Goal: Book appointment/travel/reservation

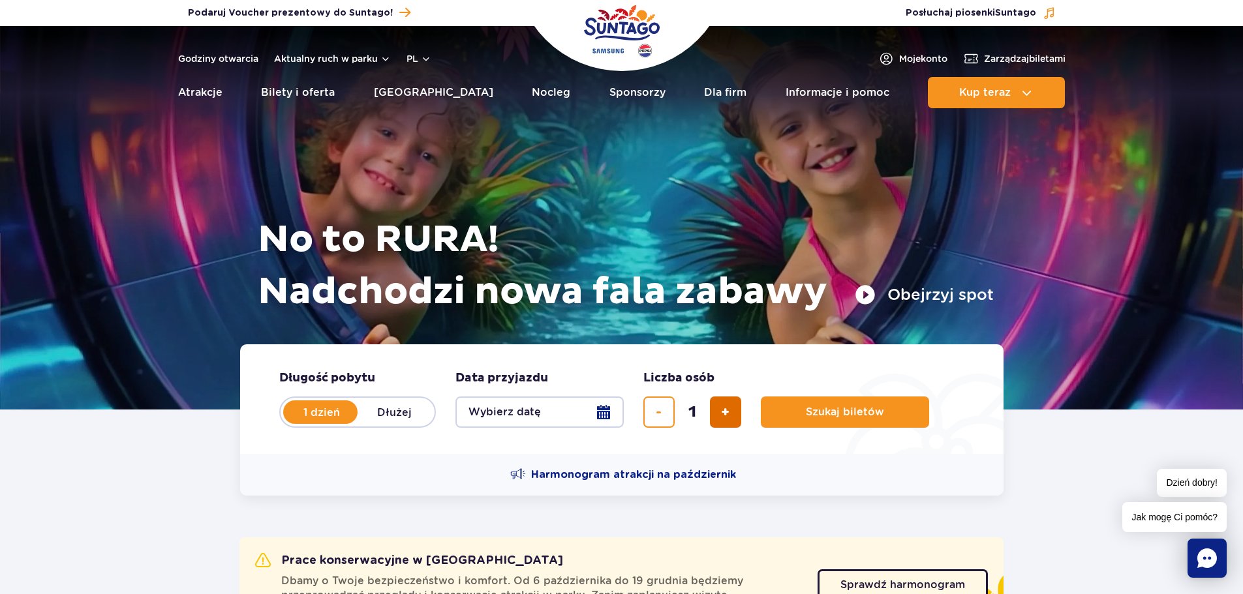
click at [720, 402] on button "dodaj bilet" at bounding box center [725, 412] width 31 height 31
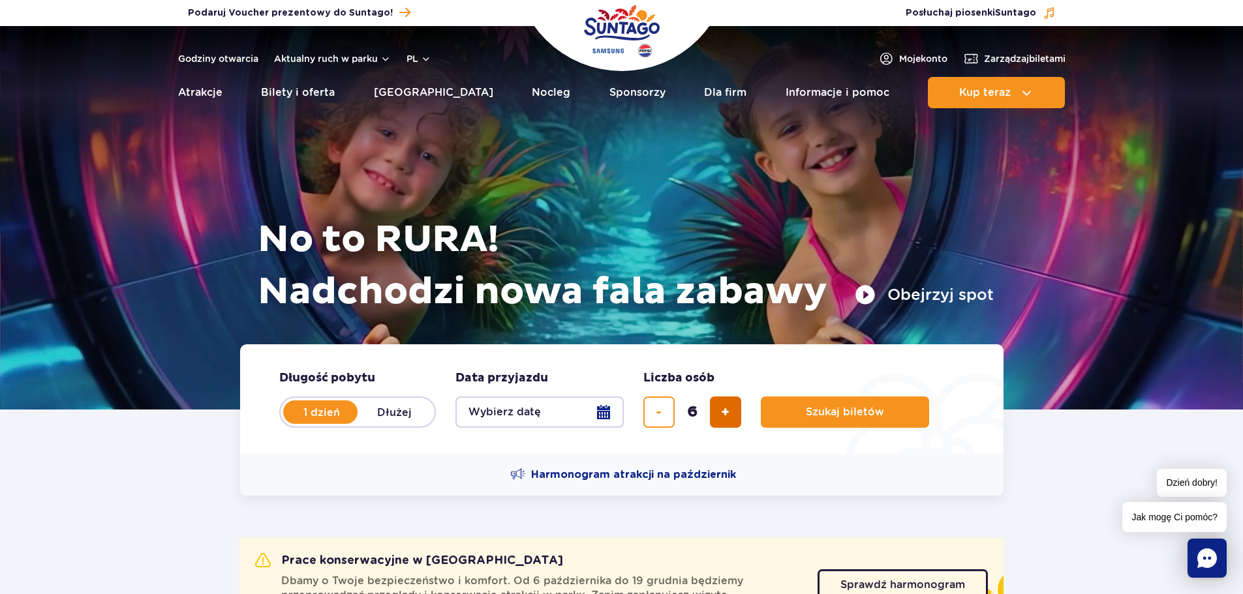
click at [720, 402] on button "dodaj bilet" at bounding box center [725, 412] width 31 height 31
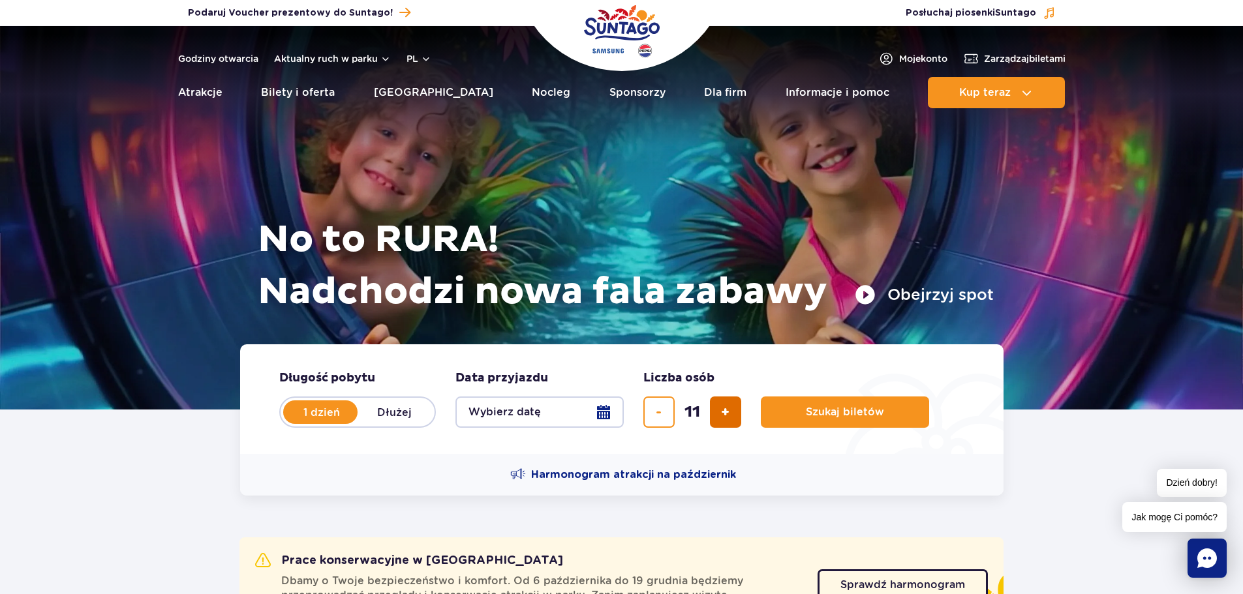
click at [720, 402] on button "dodaj bilet" at bounding box center [725, 412] width 31 height 31
type input "14"
click at [720, 402] on div "14" at bounding box center [692, 412] width 98 height 31
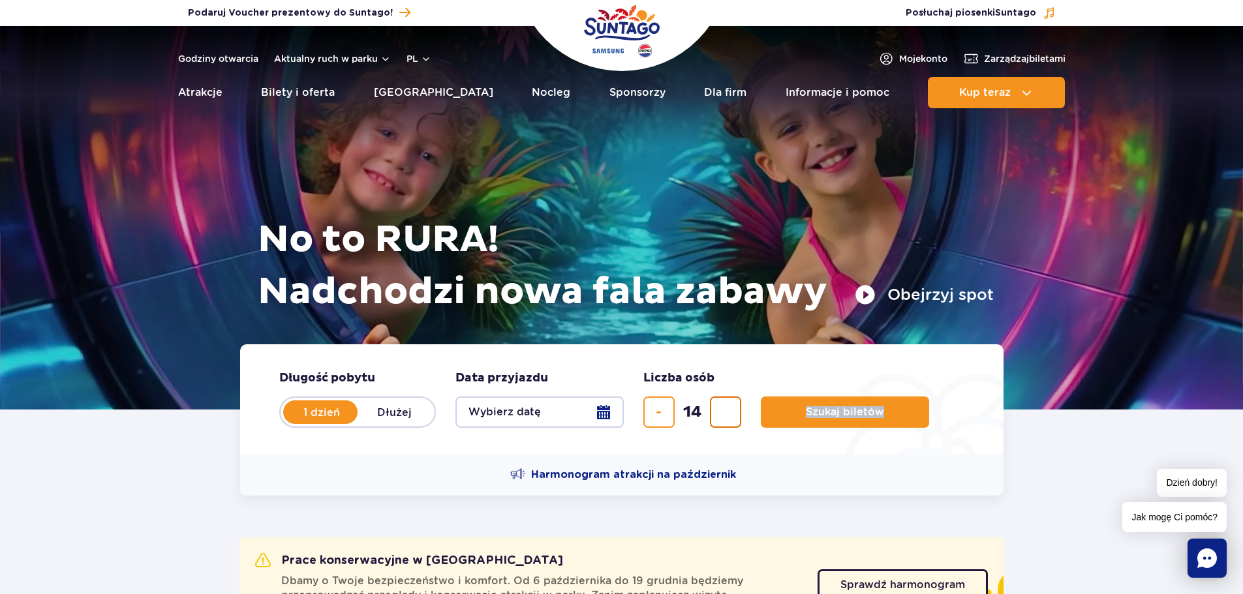
click at [720, 402] on div "14" at bounding box center [692, 412] width 98 height 31
click at [555, 411] on button "Wybierz datę" at bounding box center [539, 412] width 168 height 31
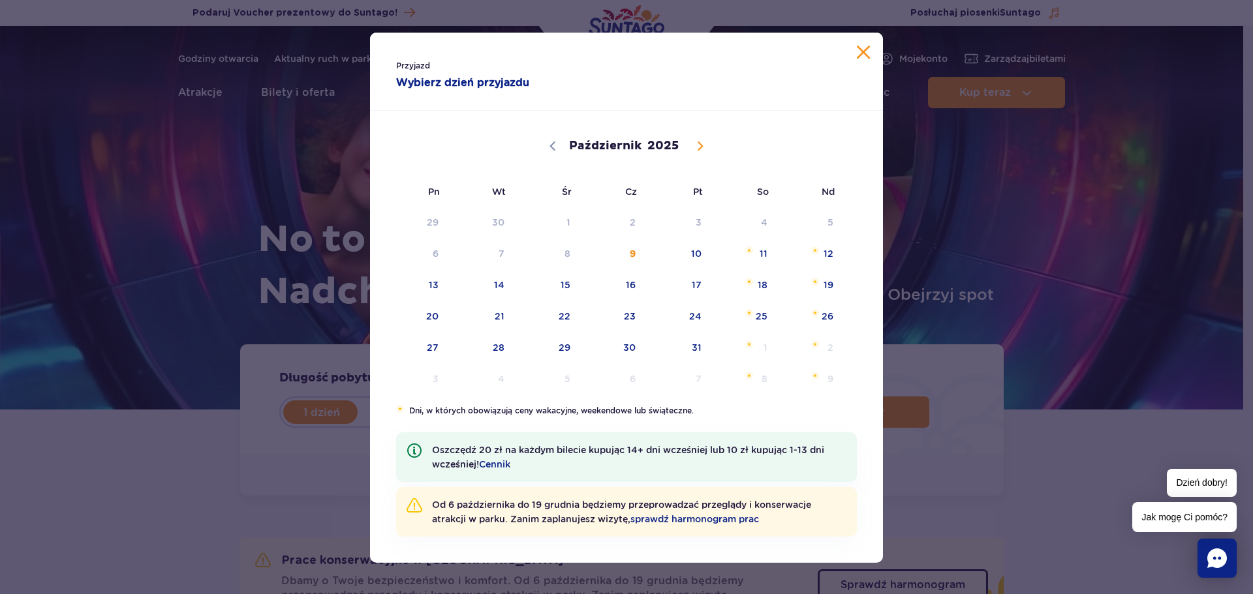
click at [689, 146] on span at bounding box center [700, 146] width 22 height 22
select select "10"
click at [748, 345] on span "29" at bounding box center [745, 348] width 66 height 30
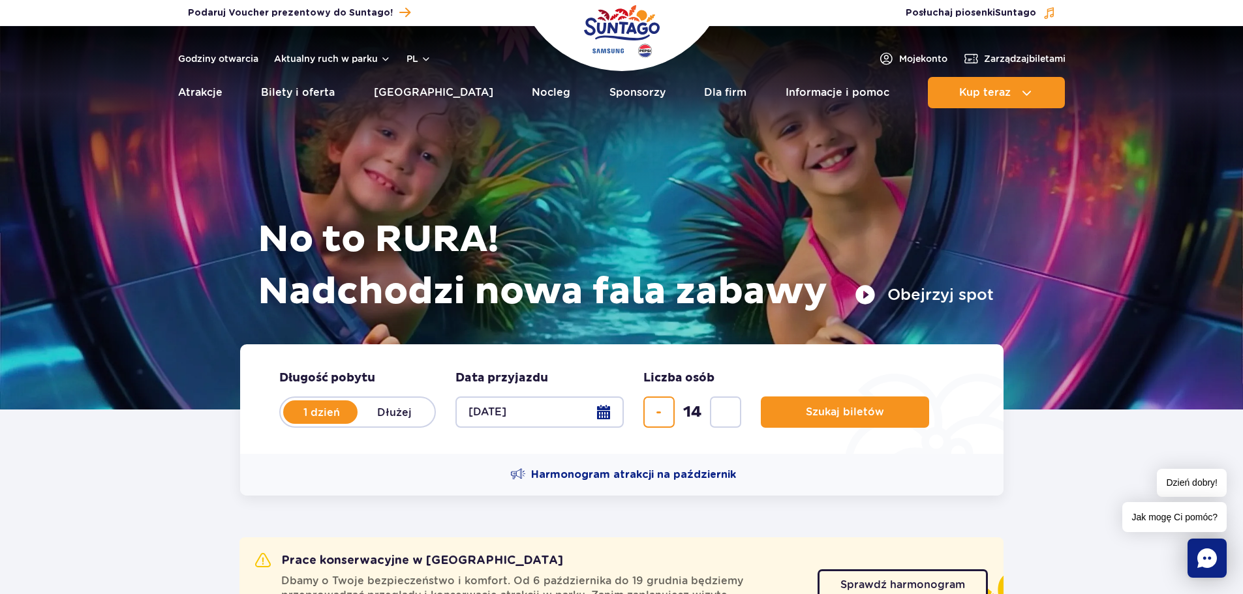
click at [397, 407] on label "Dłużej" at bounding box center [395, 412] width 74 height 27
click at [372, 423] on input "Dłużej" at bounding box center [365, 424] width 14 height 3
radio input "false"
radio input "true"
click at [509, 419] on button "Wybierz datę" at bounding box center [539, 412] width 168 height 31
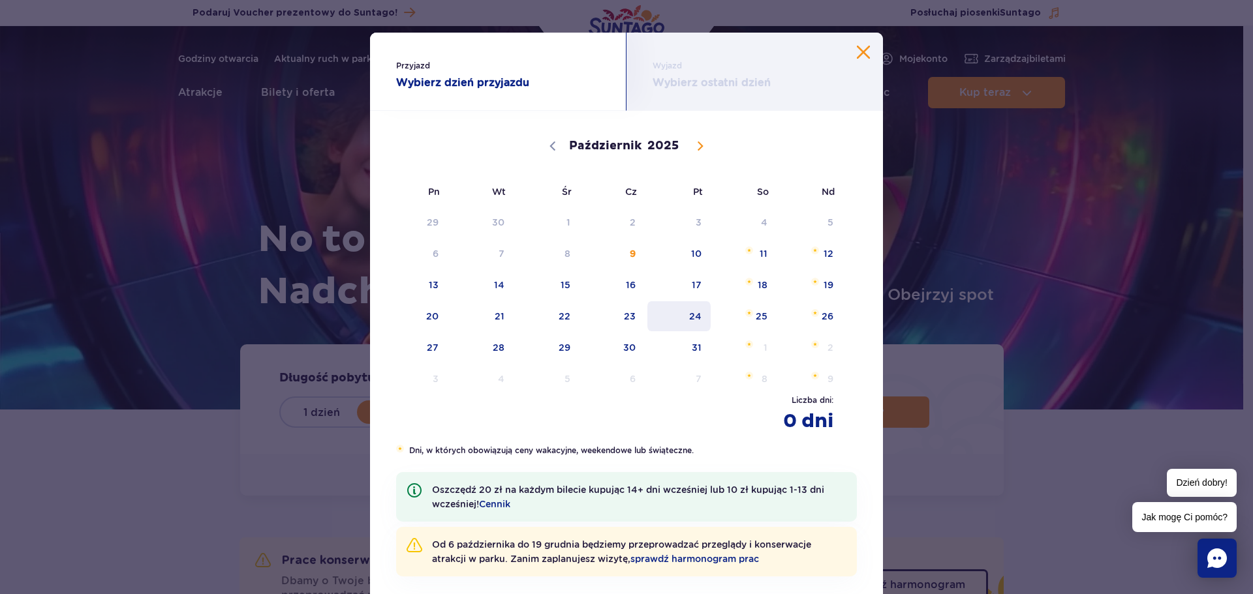
click at [697, 313] on span "24" at bounding box center [679, 316] width 66 height 30
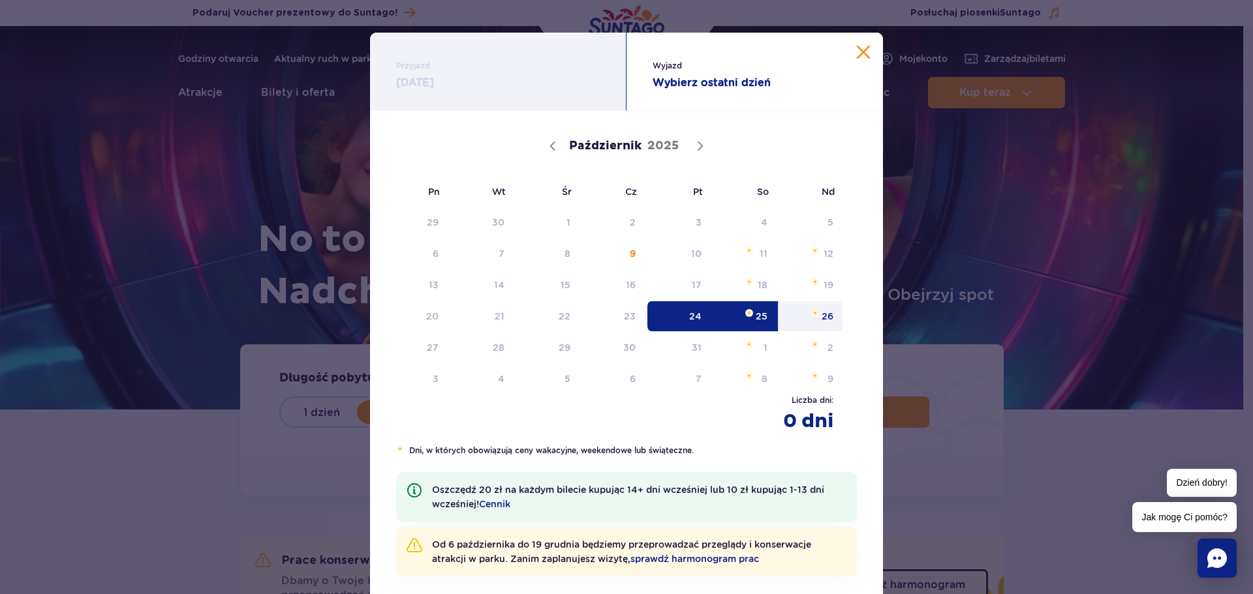
click at [812, 307] on span "26" at bounding box center [811, 316] width 66 height 30
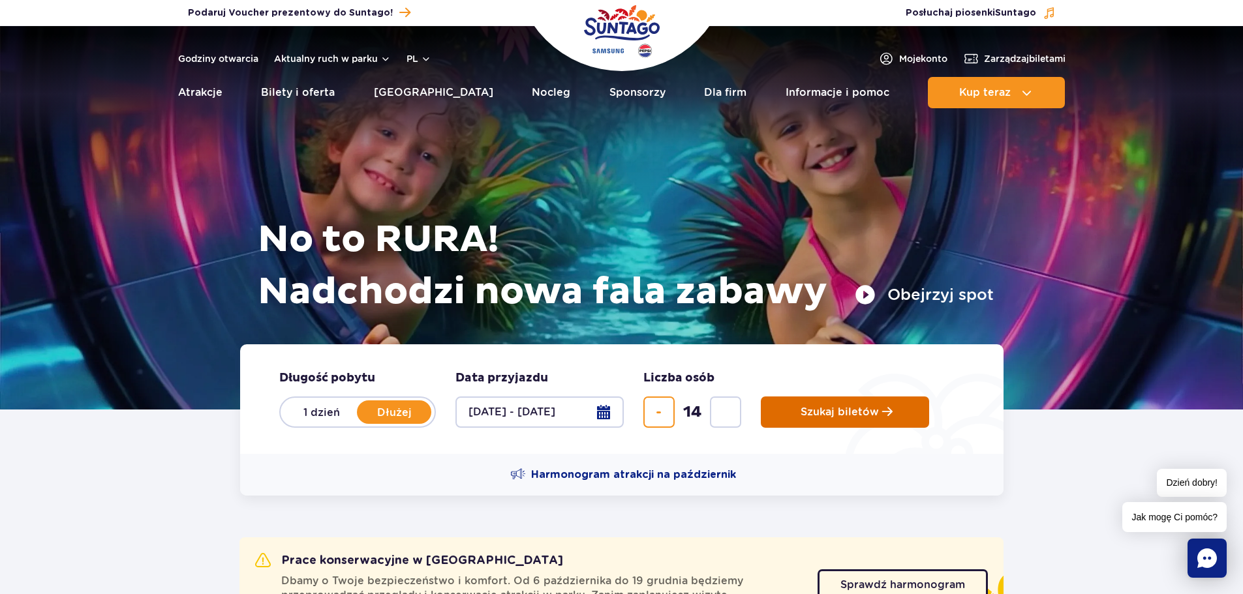
click at [836, 414] on span "Szukaj biletów" at bounding box center [840, 412] width 78 height 12
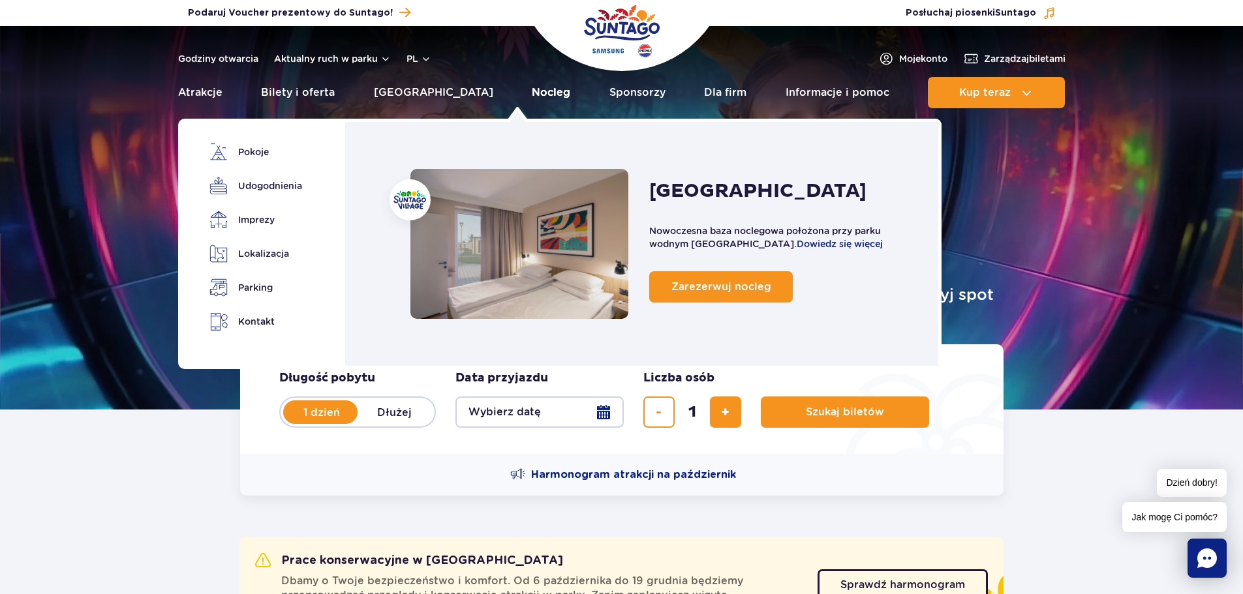
click at [532, 87] on link "Nocleg" at bounding box center [551, 92] width 38 height 31
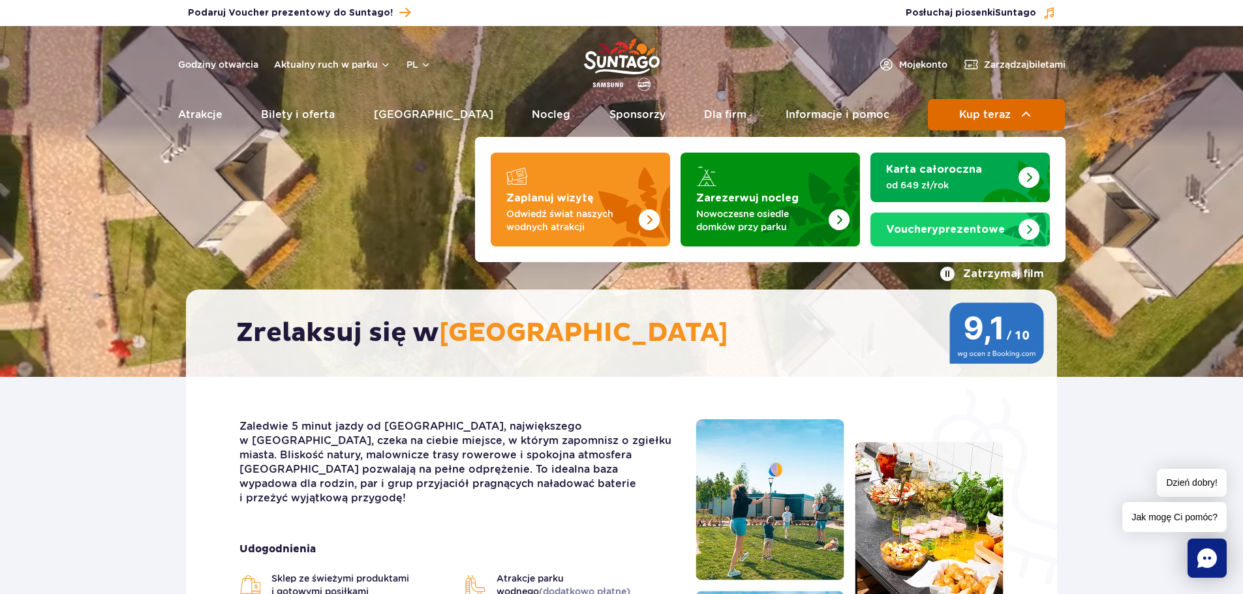
click at [975, 122] on button "Kup teraz" at bounding box center [996, 114] width 137 height 31
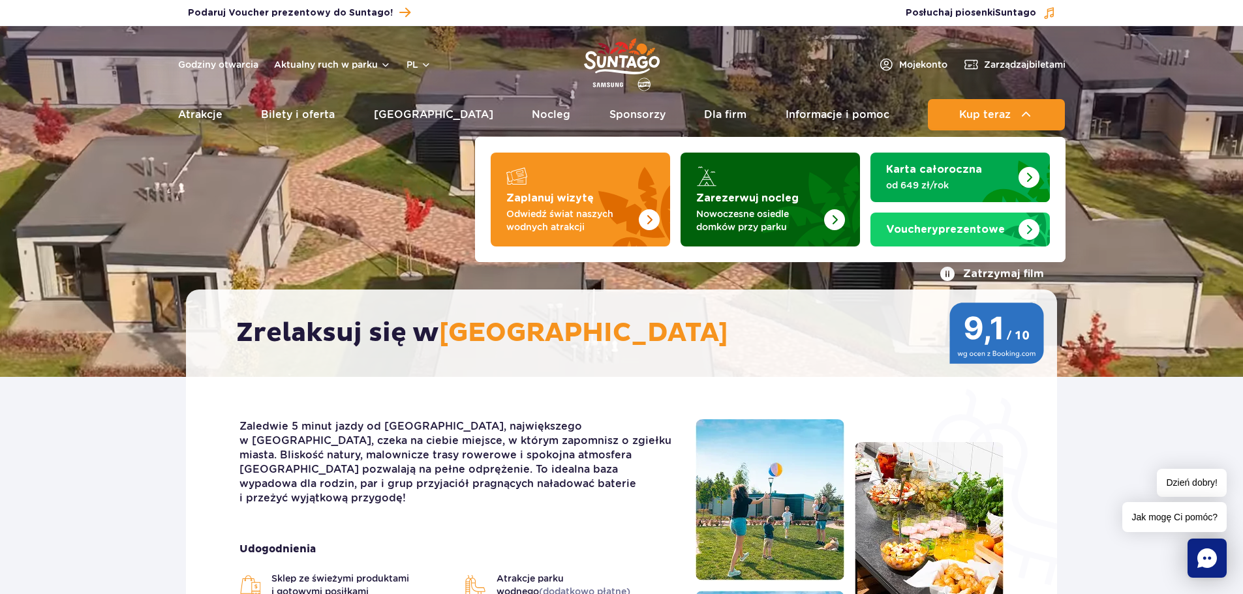
click at [756, 204] on strong "Zarezerwuj nocleg" at bounding box center [747, 198] width 102 height 10
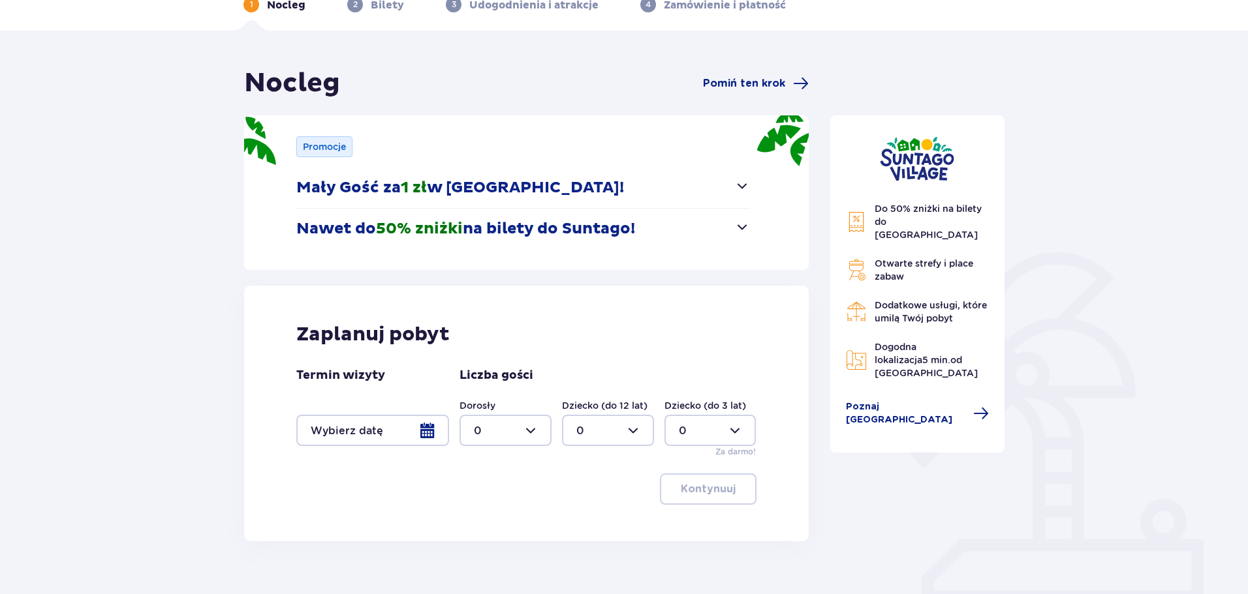
scroll to position [130, 0]
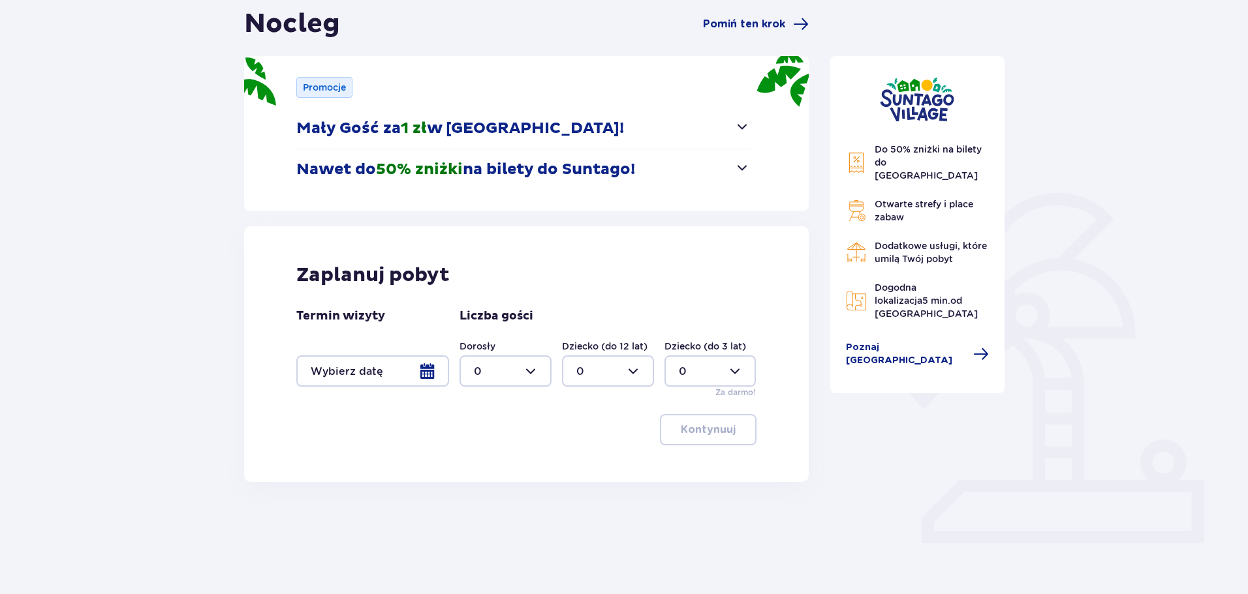
click at [544, 381] on div at bounding box center [505, 371] width 92 height 31
click at [507, 497] on div "18" at bounding box center [505, 498] width 63 height 14
type input "18"
click at [382, 374] on div at bounding box center [372, 371] width 153 height 31
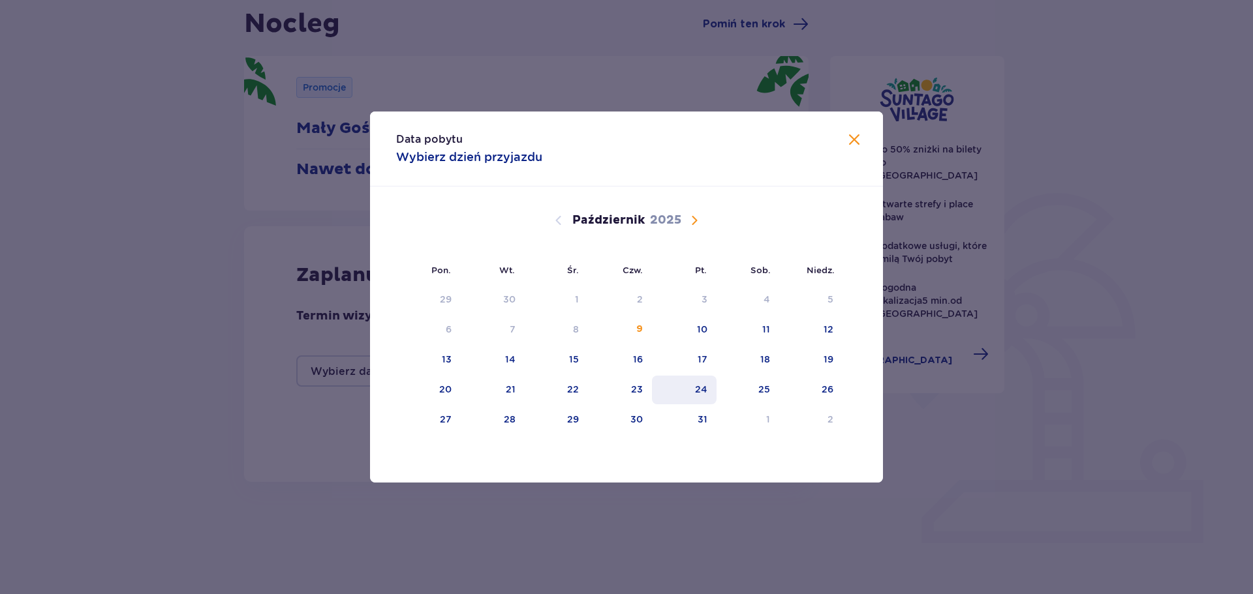
click at [703, 393] on div "24" at bounding box center [701, 389] width 12 height 13
click at [642, 390] on div "23" at bounding box center [637, 389] width 12 height 13
click at [712, 390] on div "24" at bounding box center [684, 390] width 65 height 29
type input "[DATE] - [DATE]"
type input "0"
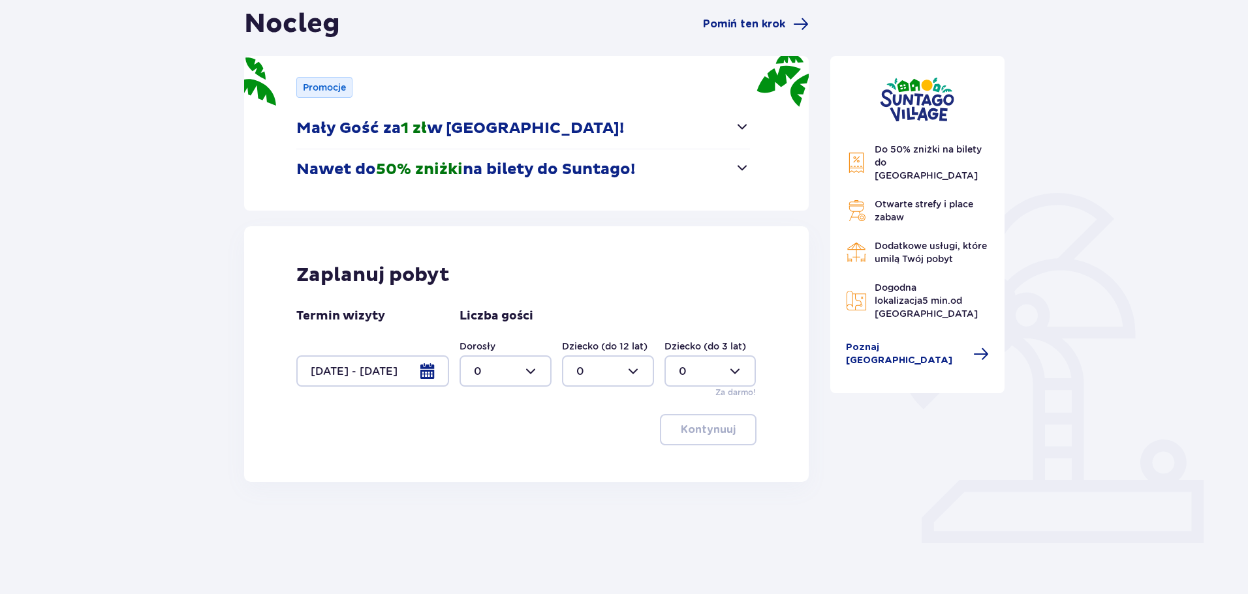
click at [748, 390] on p "Za darmo!" at bounding box center [735, 393] width 40 height 12
click at [382, 368] on div at bounding box center [372, 371] width 153 height 31
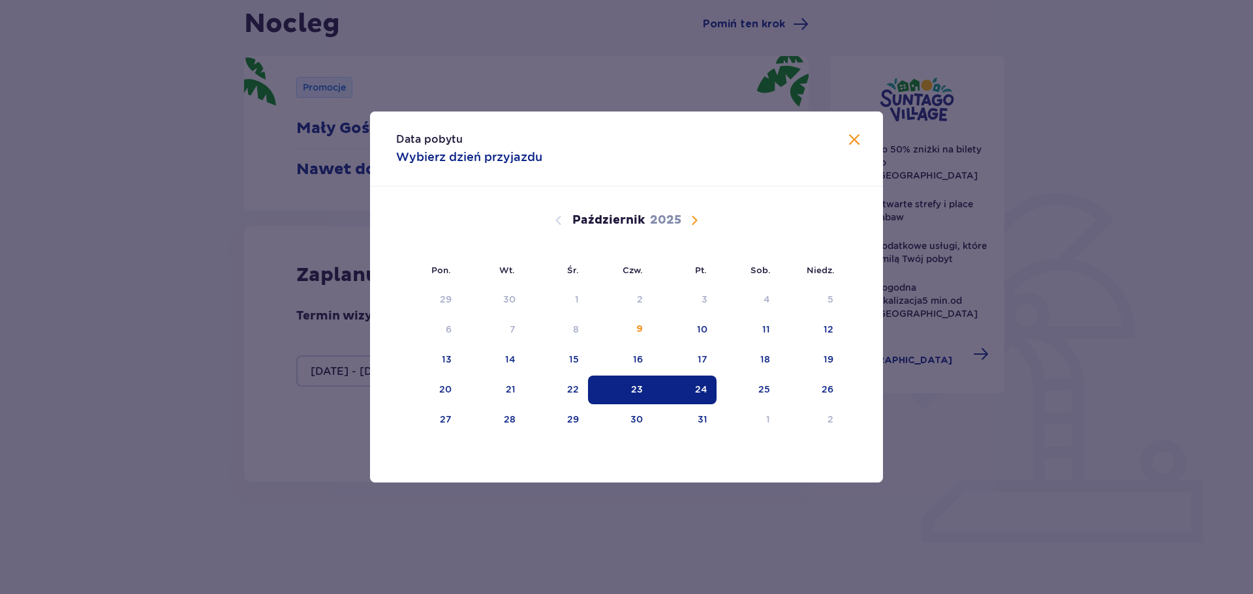
click at [625, 385] on div "23" at bounding box center [620, 390] width 65 height 29
click at [756, 390] on div "25" at bounding box center [747, 390] width 63 height 29
type input "[DATE] - [DATE]"
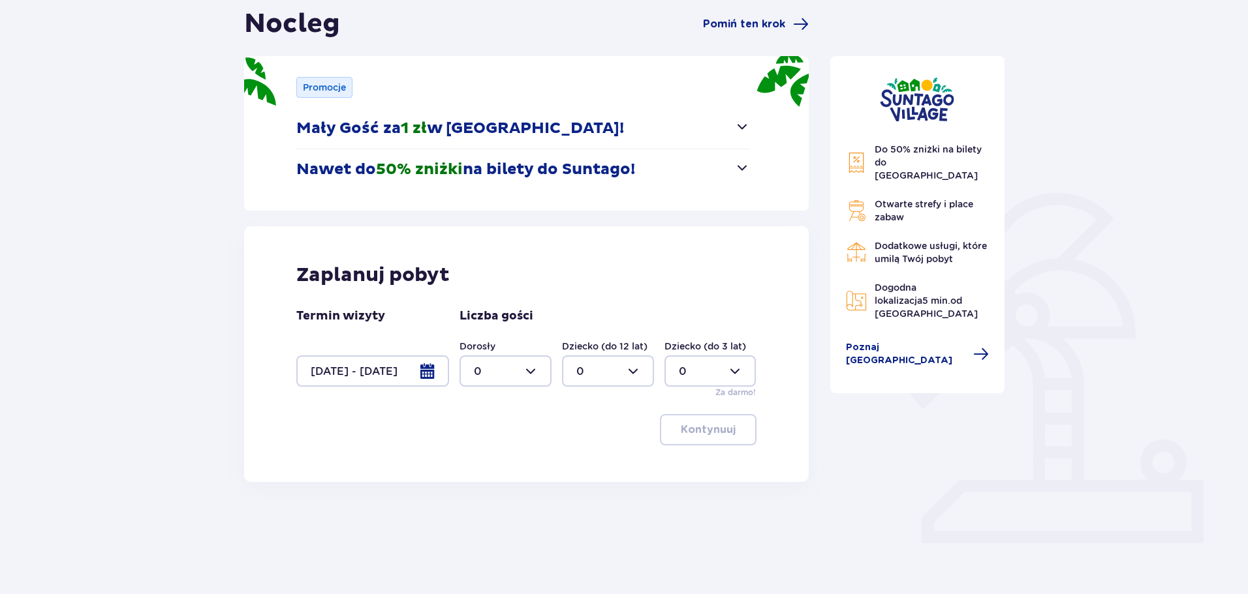
click at [534, 372] on div at bounding box center [505, 371] width 92 height 31
click at [493, 502] on div "18" at bounding box center [505, 498] width 63 height 14
type input "18"
click at [726, 444] on button "Kontynuuj" at bounding box center [708, 429] width 97 height 31
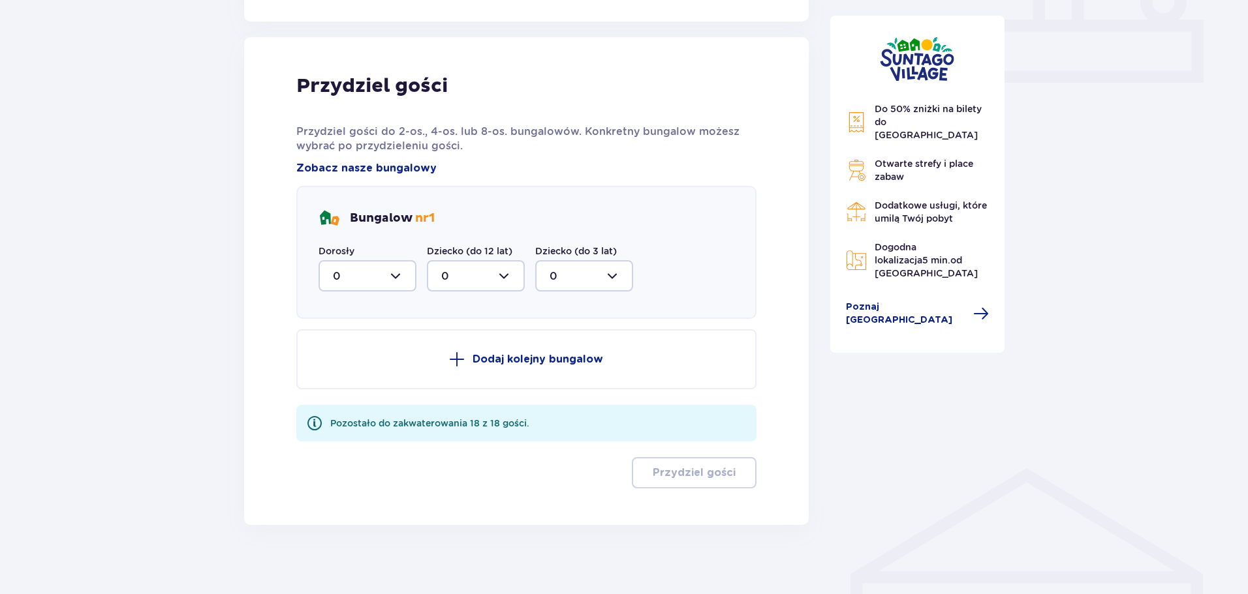
scroll to position [600, 0]
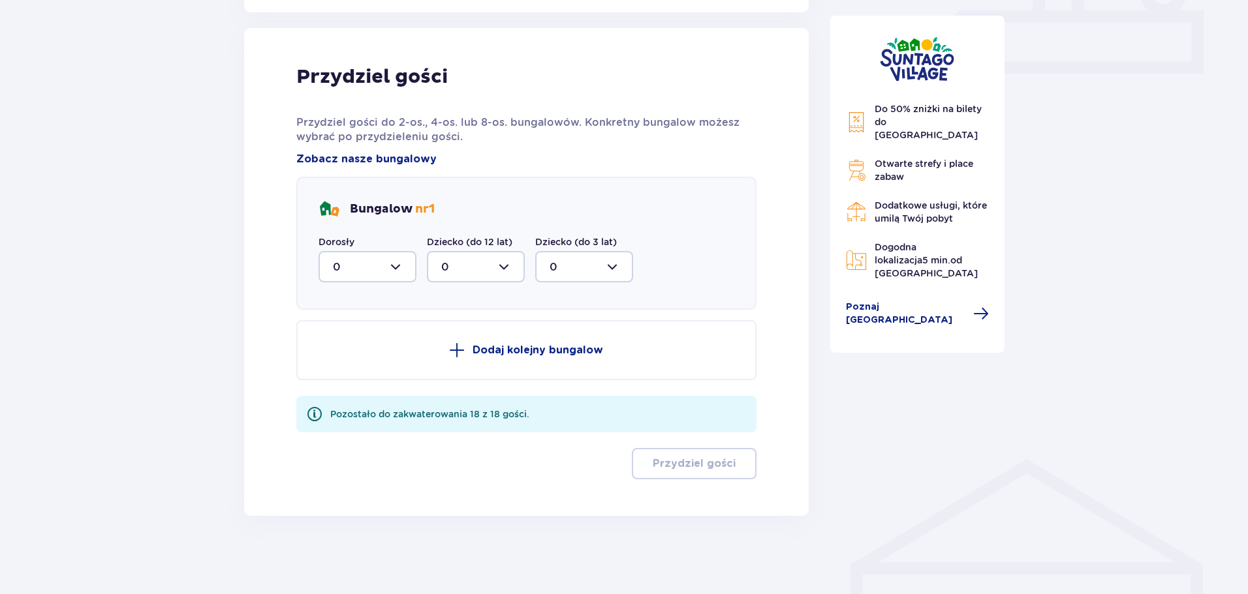
click at [393, 268] on div at bounding box center [367, 266] width 98 height 31
click at [523, 471] on div "Przydziel gości" at bounding box center [526, 463] width 460 height 31
click at [399, 270] on div at bounding box center [367, 266] width 98 height 31
click at [358, 352] on div "4" at bounding box center [367, 350] width 69 height 14
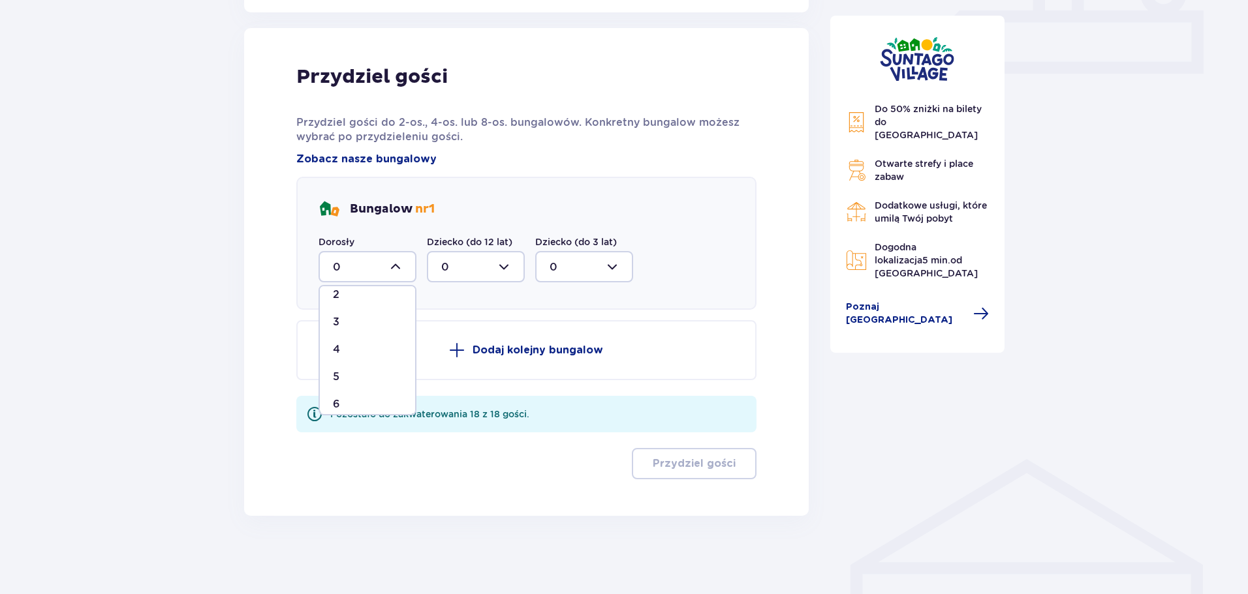
type input "4"
click at [538, 350] on p "Dodaj kolejny bungalow" at bounding box center [537, 350] width 130 height 14
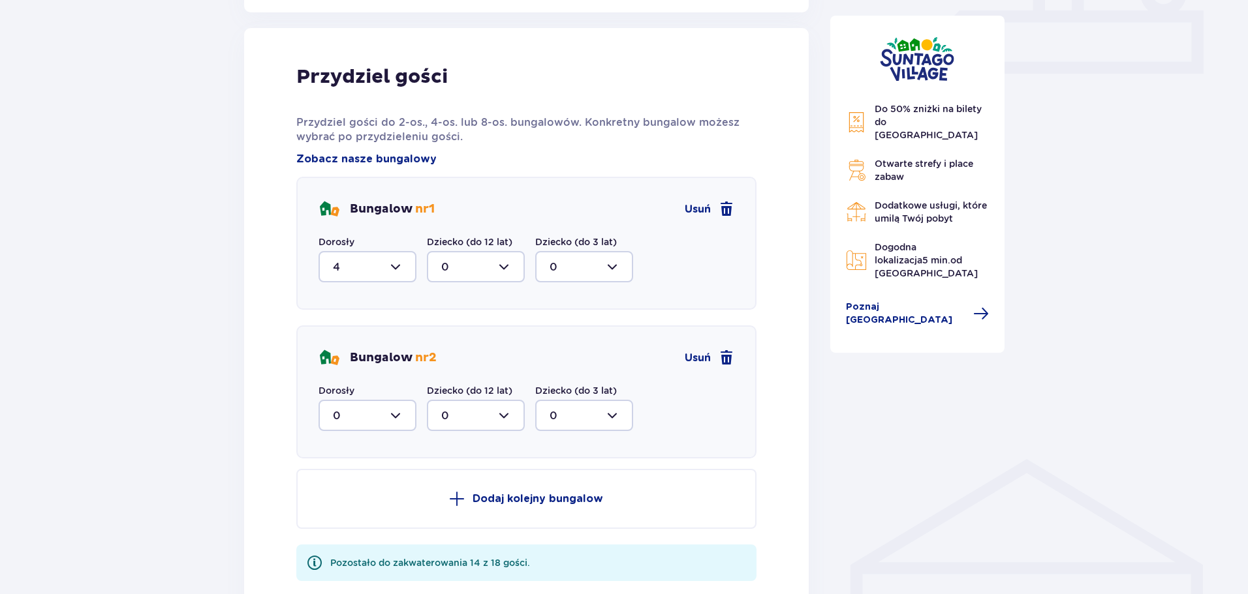
click at [395, 406] on div at bounding box center [367, 415] width 98 height 31
click at [354, 494] on div "4" at bounding box center [367, 498] width 69 height 14
type input "4"
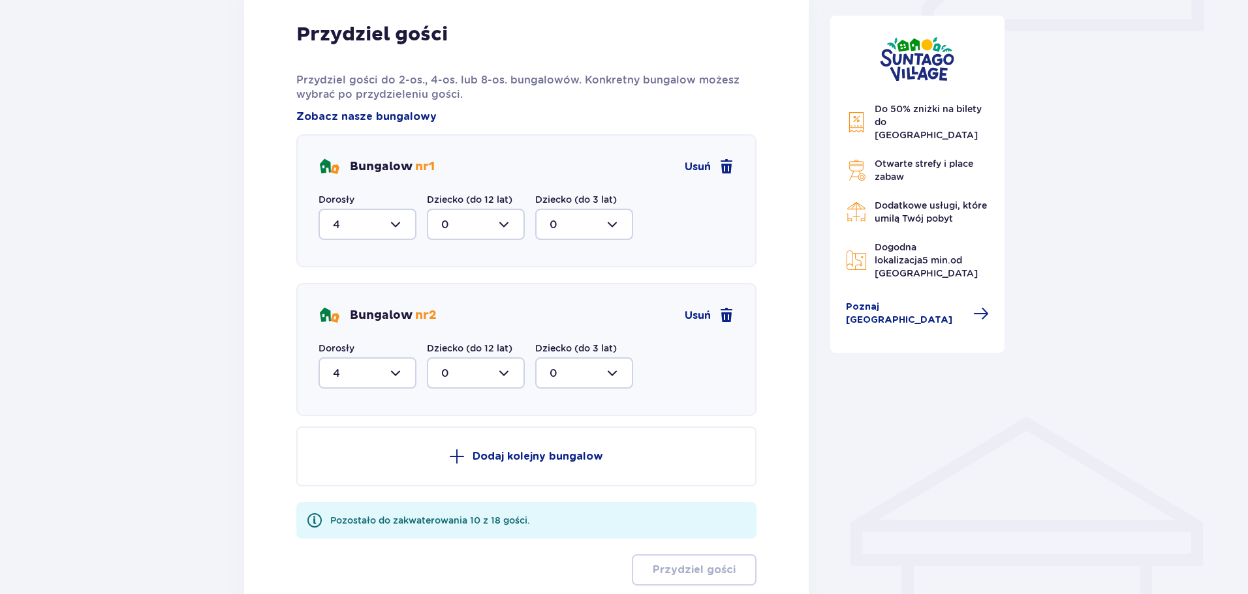
scroll to position [666, 0]
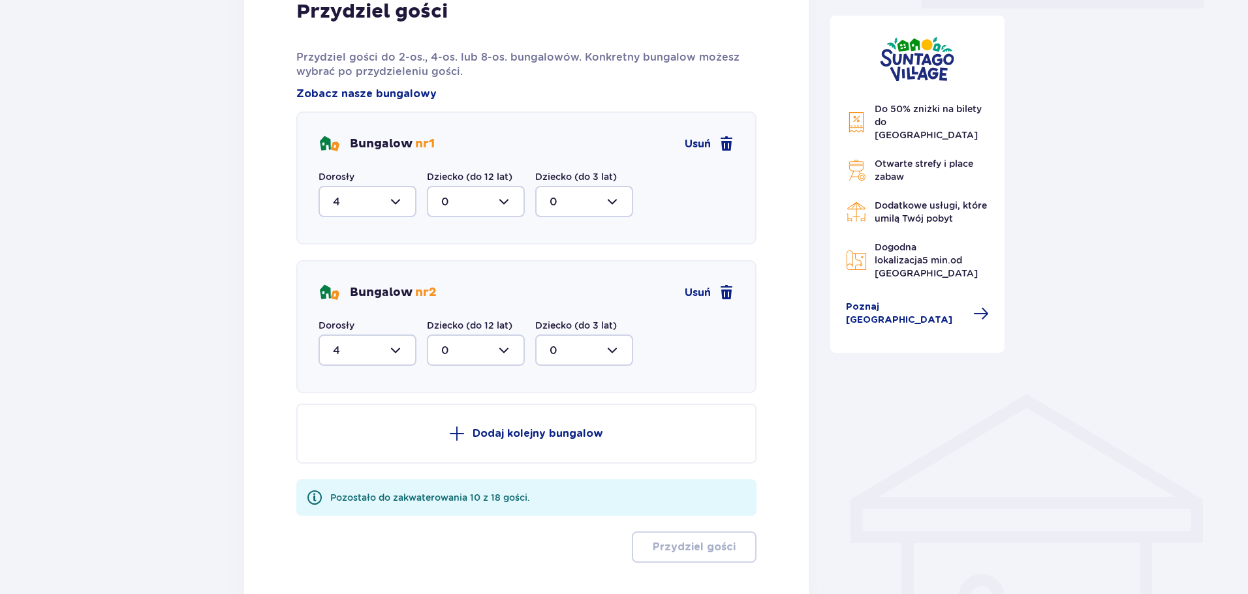
click at [487, 417] on button "Dodaj kolejny bungalow" at bounding box center [526, 434] width 460 height 60
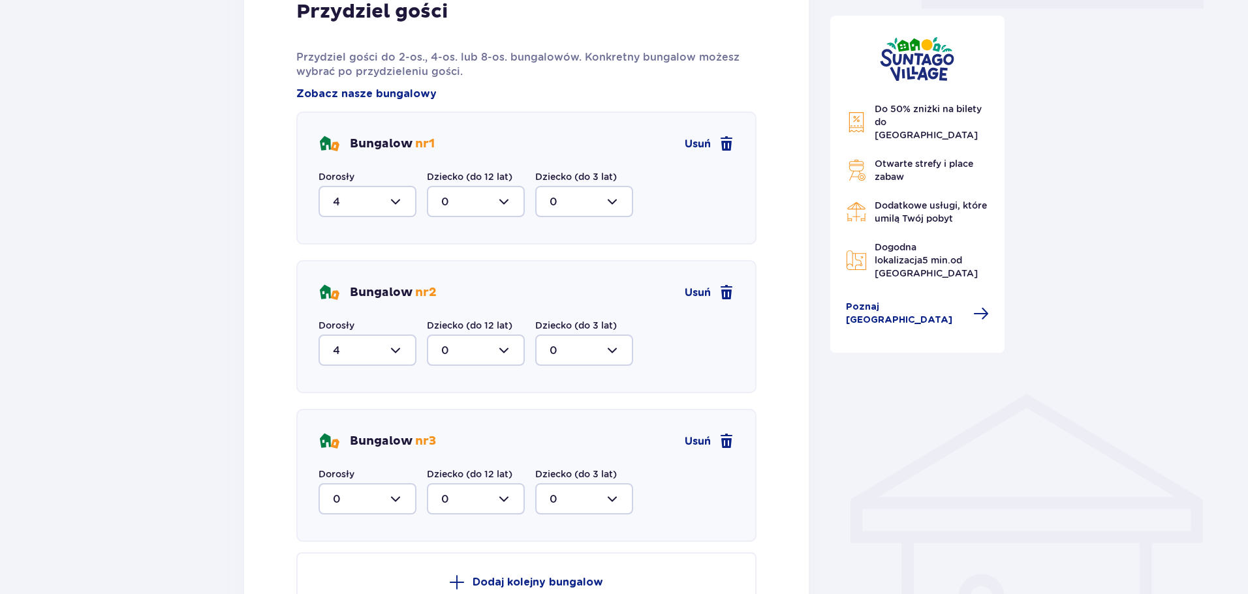
click at [397, 496] on div at bounding box center [367, 498] width 98 height 31
click at [354, 407] on span "4" at bounding box center [367, 416] width 95 height 27
type input "4"
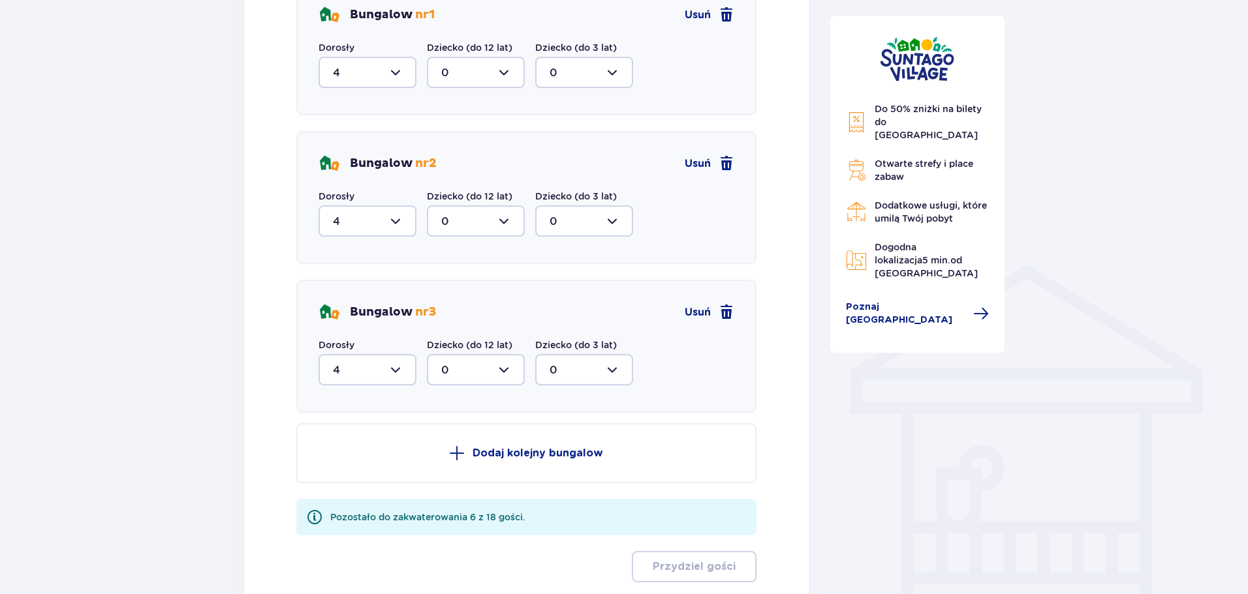
scroll to position [861, 0]
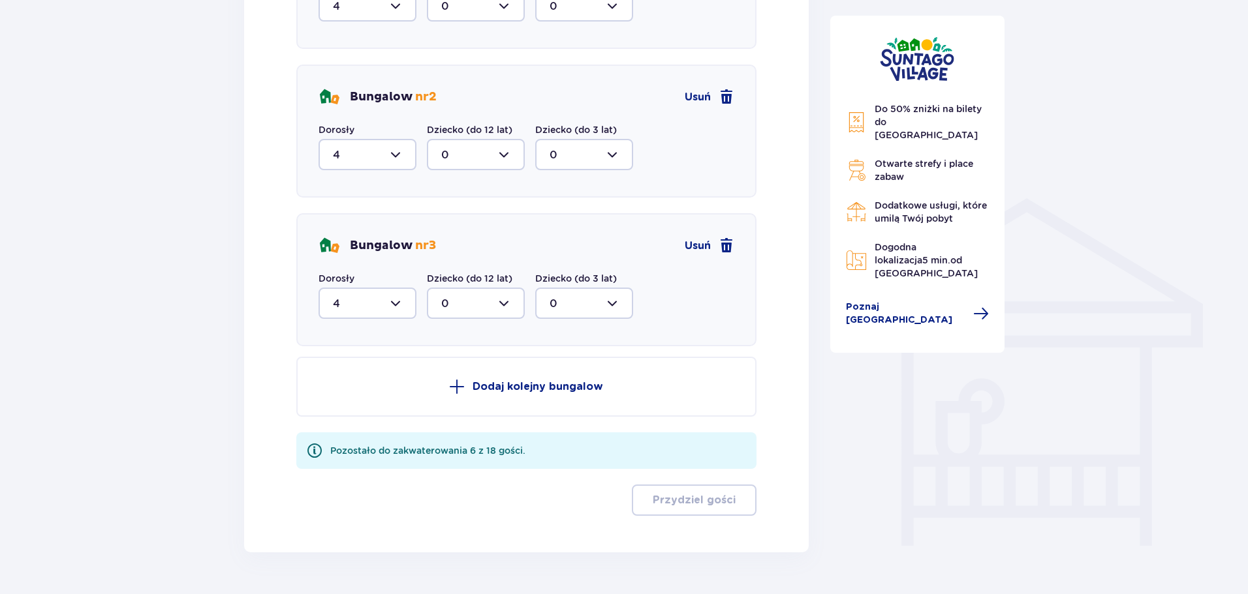
click at [457, 381] on span at bounding box center [457, 387] width 16 height 16
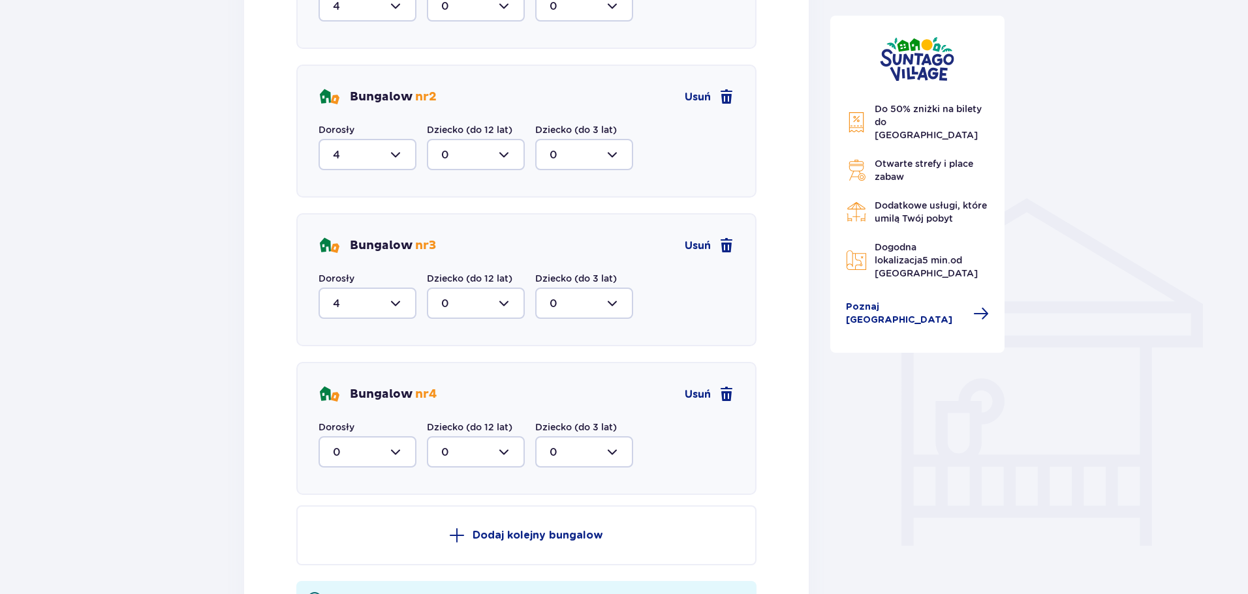
click at [391, 450] on div at bounding box center [367, 452] width 98 height 31
click at [361, 369] on div "4" at bounding box center [367, 369] width 69 height 14
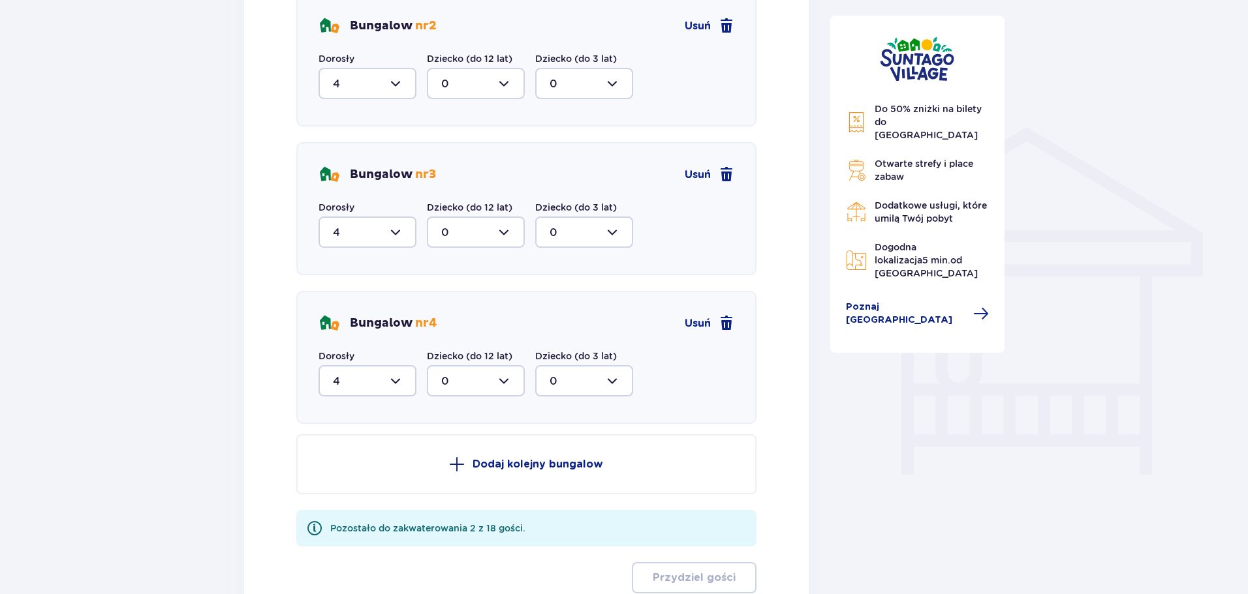
scroll to position [992, 0]
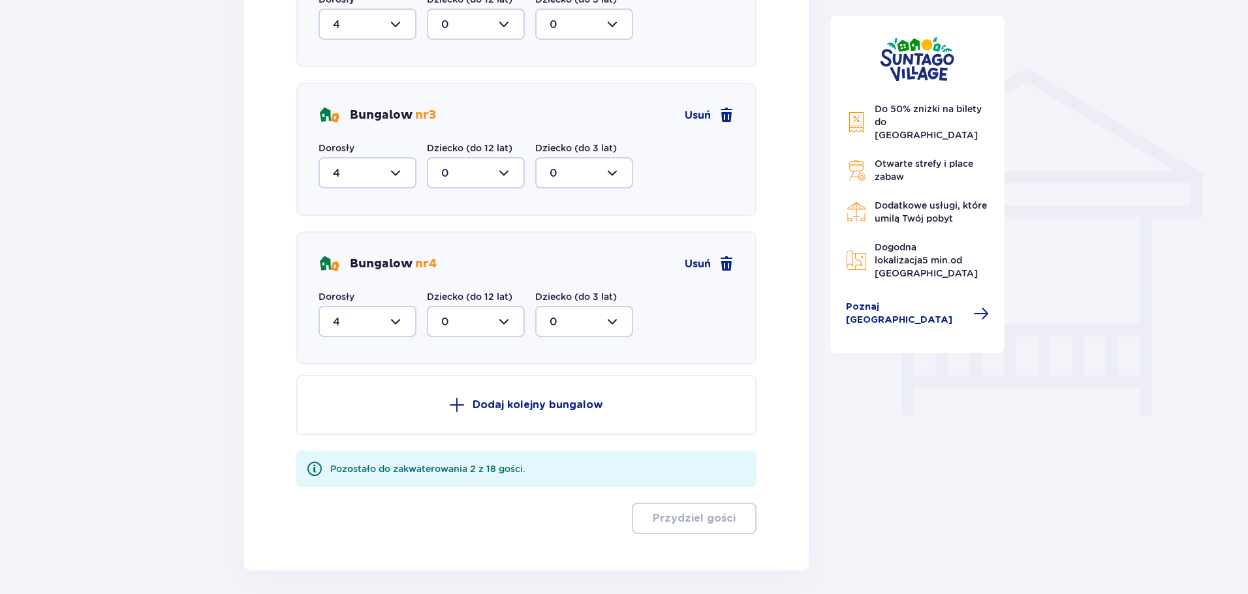
click at [397, 320] on div at bounding box center [367, 321] width 98 height 31
click at [363, 452] on span "6" at bounding box center [367, 460] width 95 height 27
type input "6"
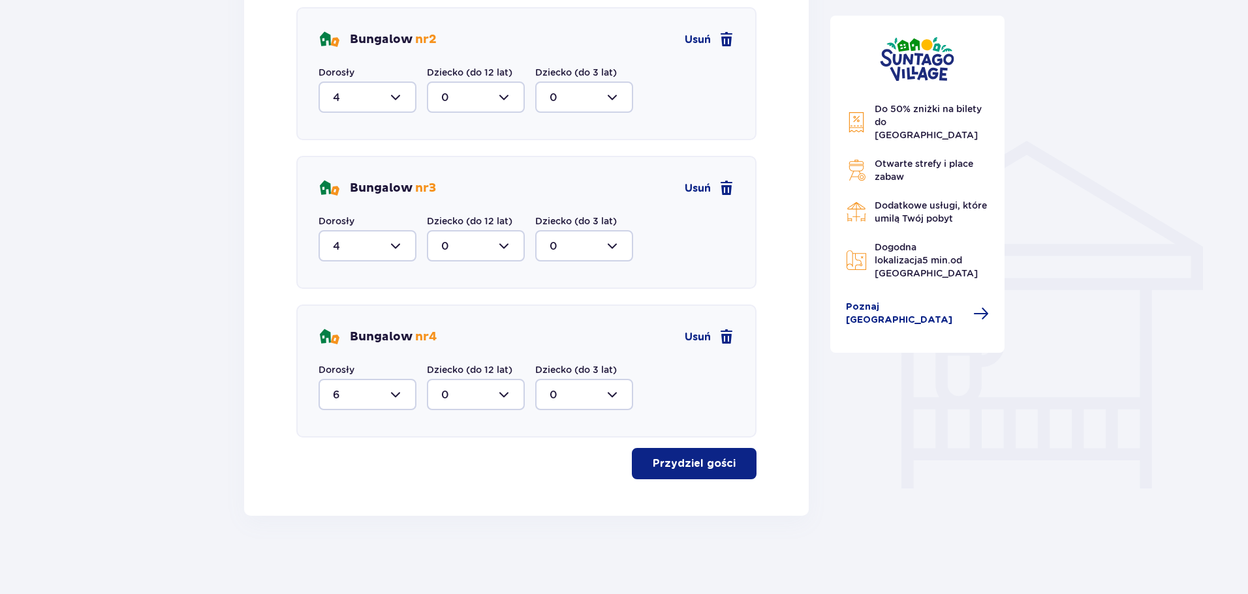
scroll to position [919, 0]
click at [697, 473] on button "Przydziel gości" at bounding box center [694, 463] width 125 height 31
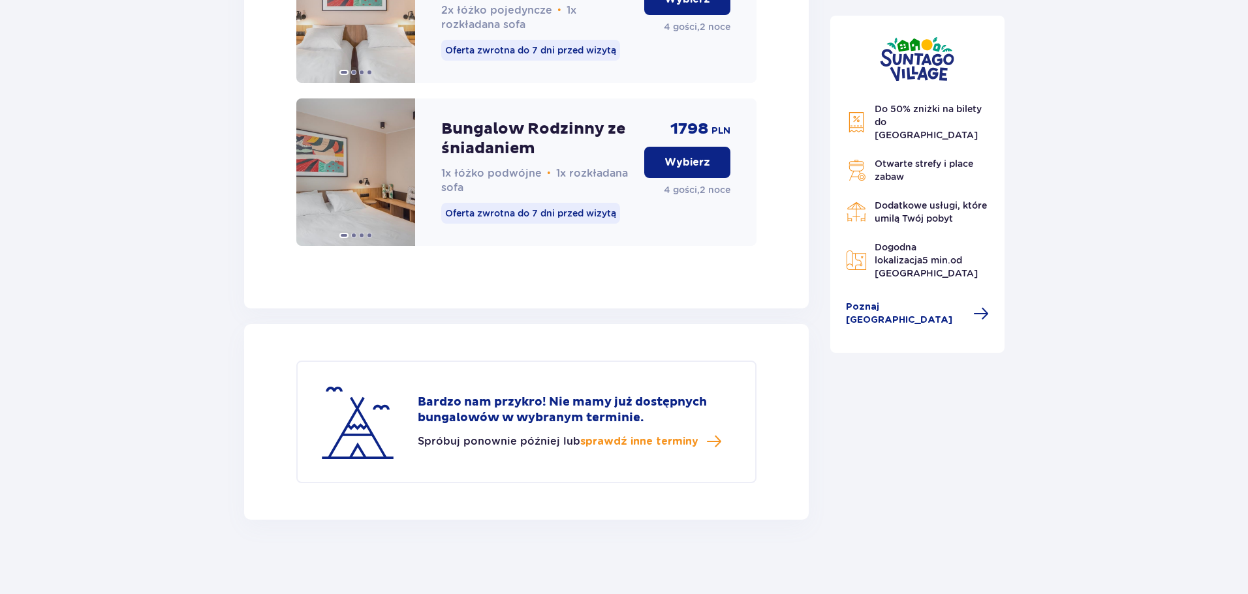
scroll to position [5804, 0]
